Goal: Find specific page/section: Find specific page/section

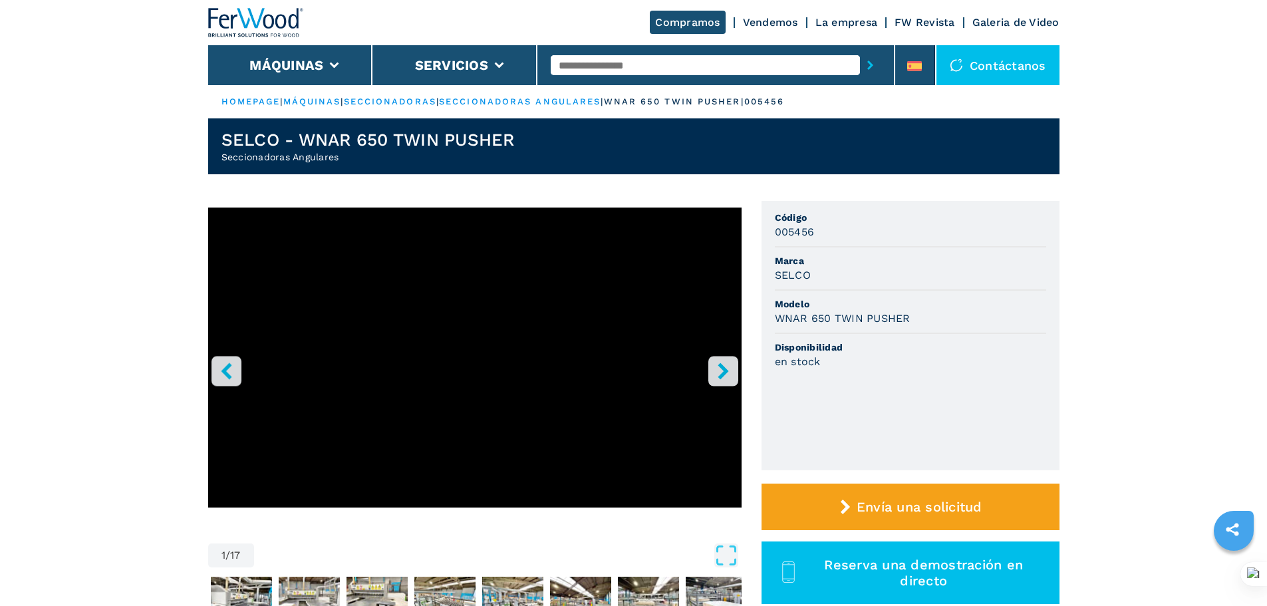
click at [589, 65] on input "text" at bounding box center [705, 65] width 309 height 20
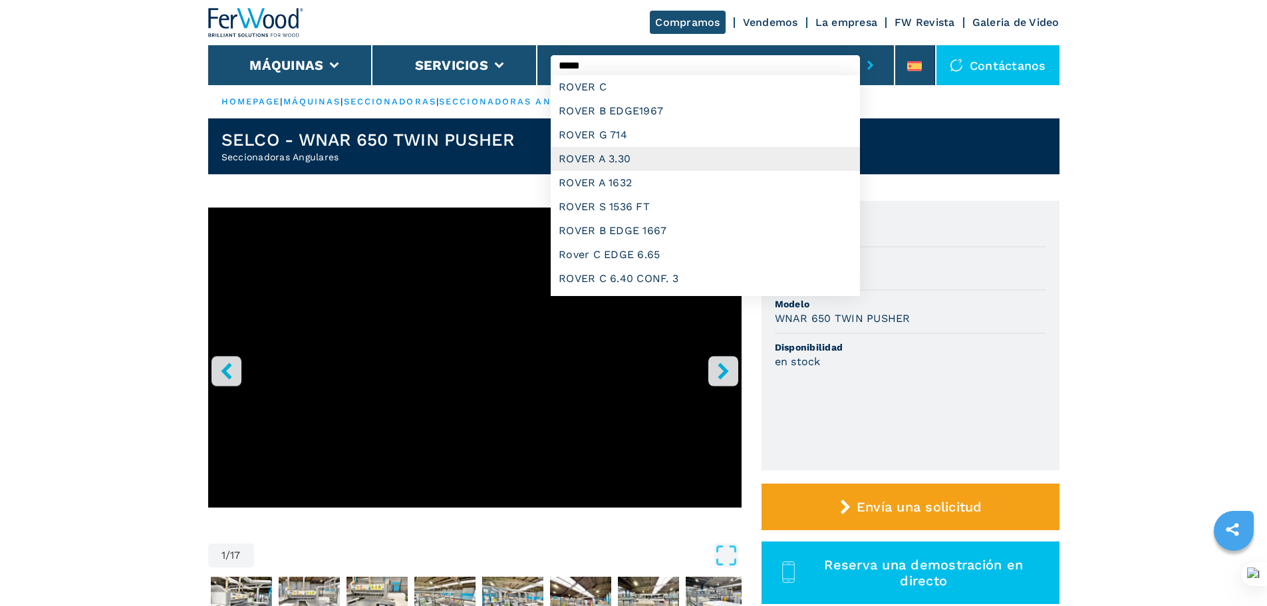
click at [658, 148] on div "ROVER A 3.30" at bounding box center [705, 159] width 309 height 24
type input "**********"
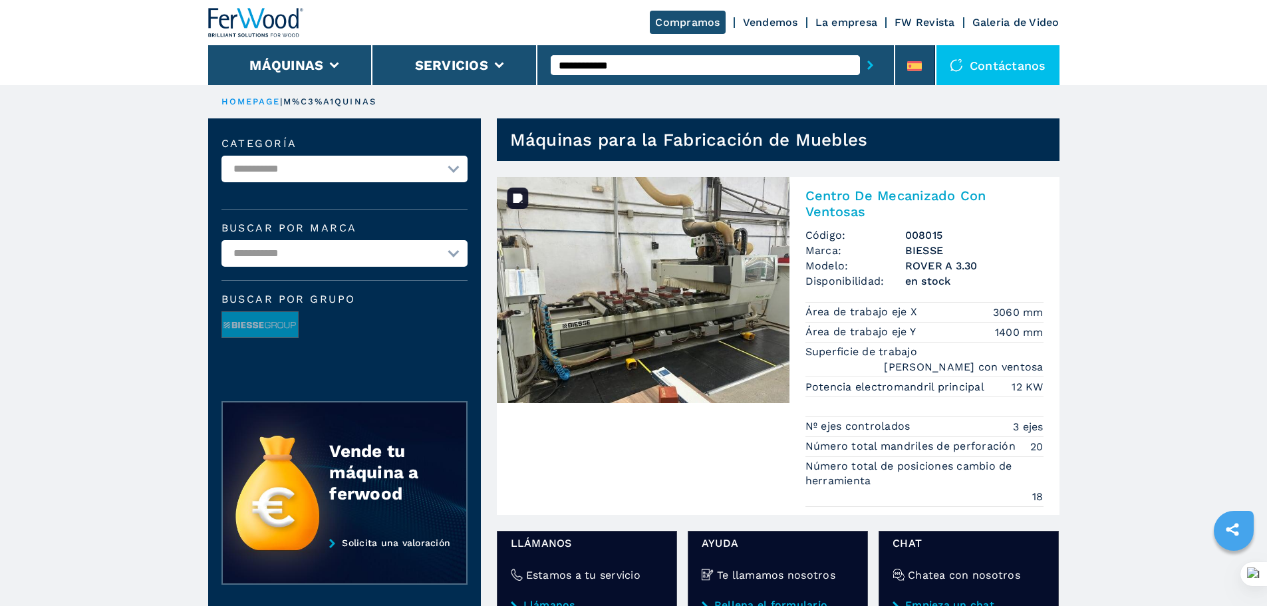
click at [721, 295] on img at bounding box center [643, 290] width 293 height 226
